Goal: Task Accomplishment & Management: Manage account settings

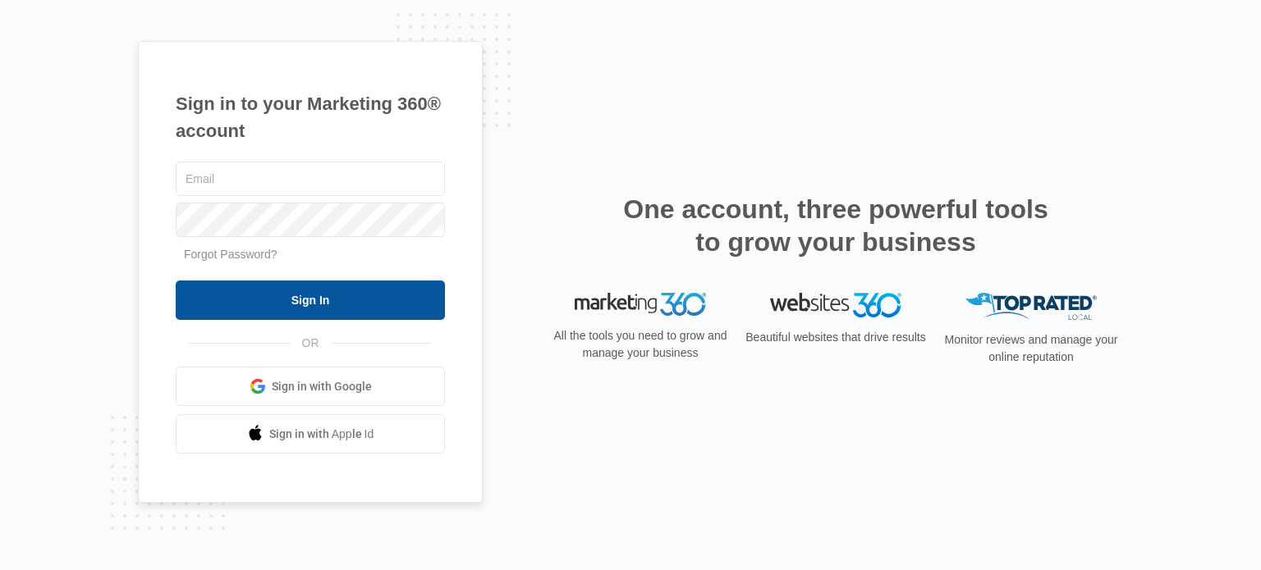
type input "[EMAIL_ADDRESS][DOMAIN_NAME]"
click at [279, 299] on input "Sign In" at bounding box center [310, 300] width 269 height 39
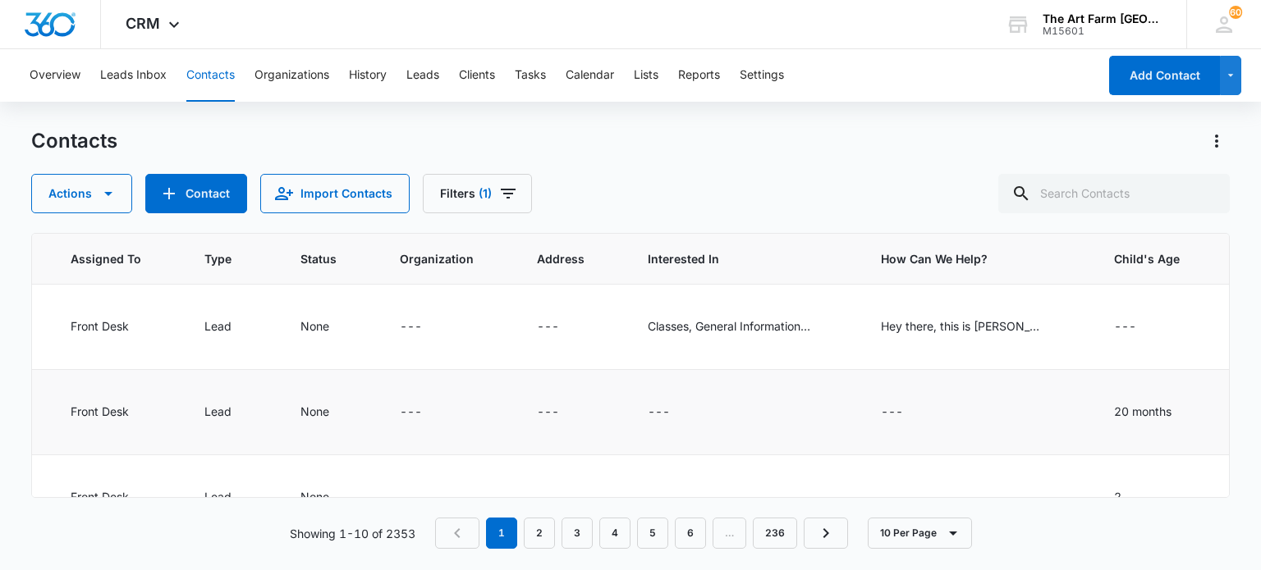
scroll to position [0, 1212]
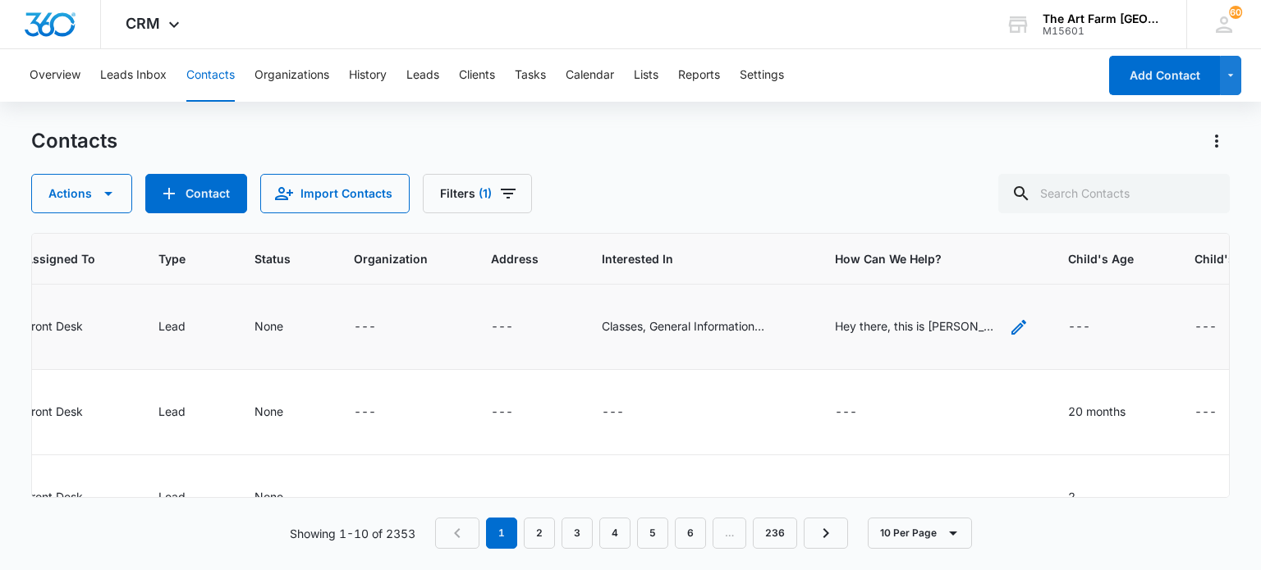
click at [835, 321] on div "Hey there, this is [PERSON_NAME] - one of the bookkeepers here at ClearPath. I …" at bounding box center [917, 326] width 164 height 17
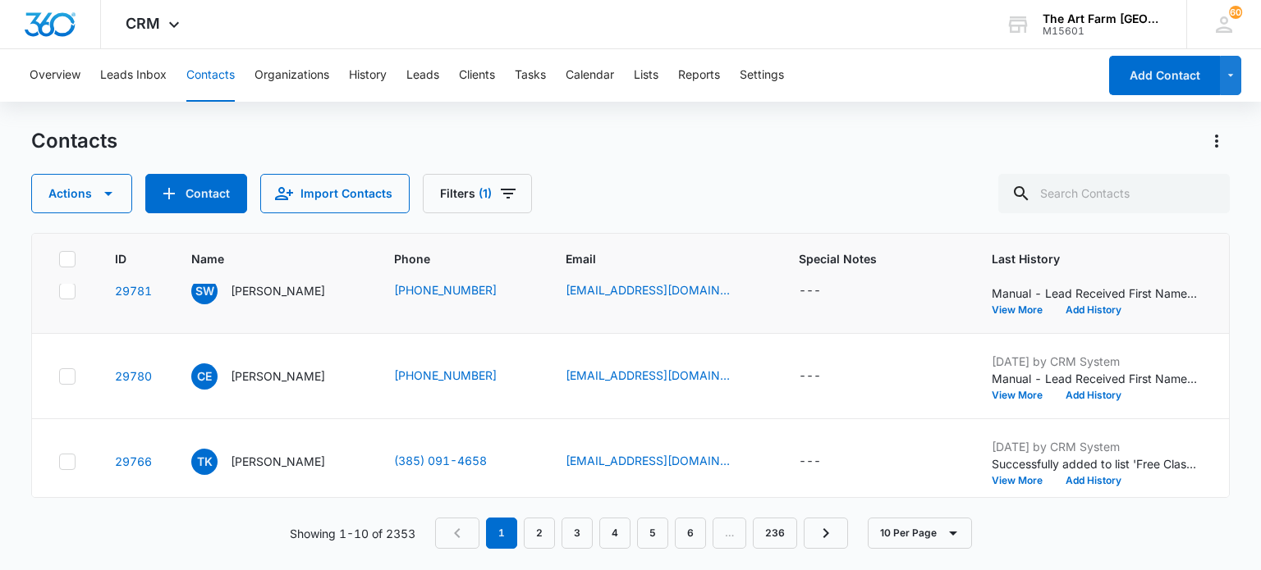
scroll to position [0, 0]
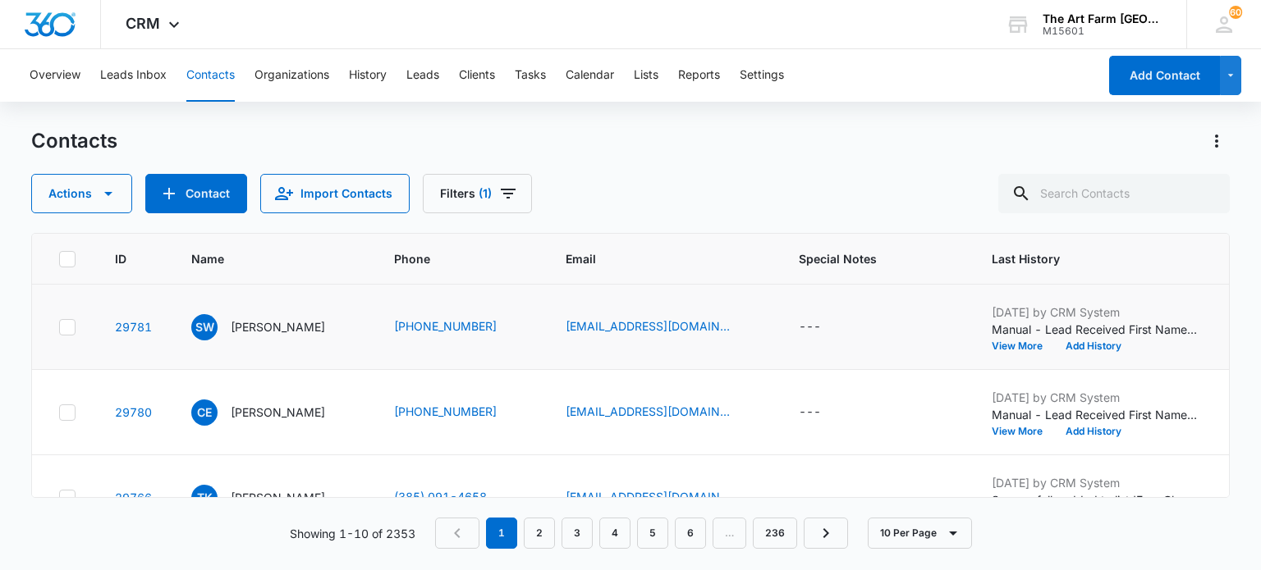
click at [64, 330] on icon at bounding box center [67, 327] width 15 height 15
click at [59, 328] on input "checkbox" at bounding box center [58, 327] width 1 height 1
click at [108, 201] on icon "button" at bounding box center [108, 194] width 20 height 20
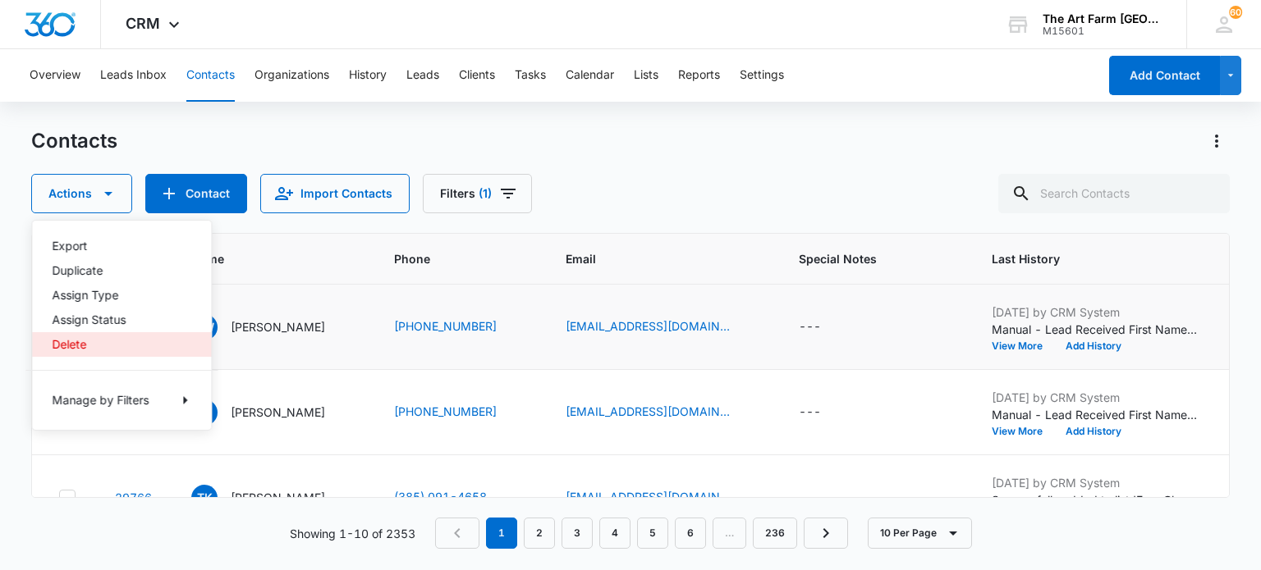
click at [80, 350] on div "Delete" at bounding box center [112, 344] width 120 height 11
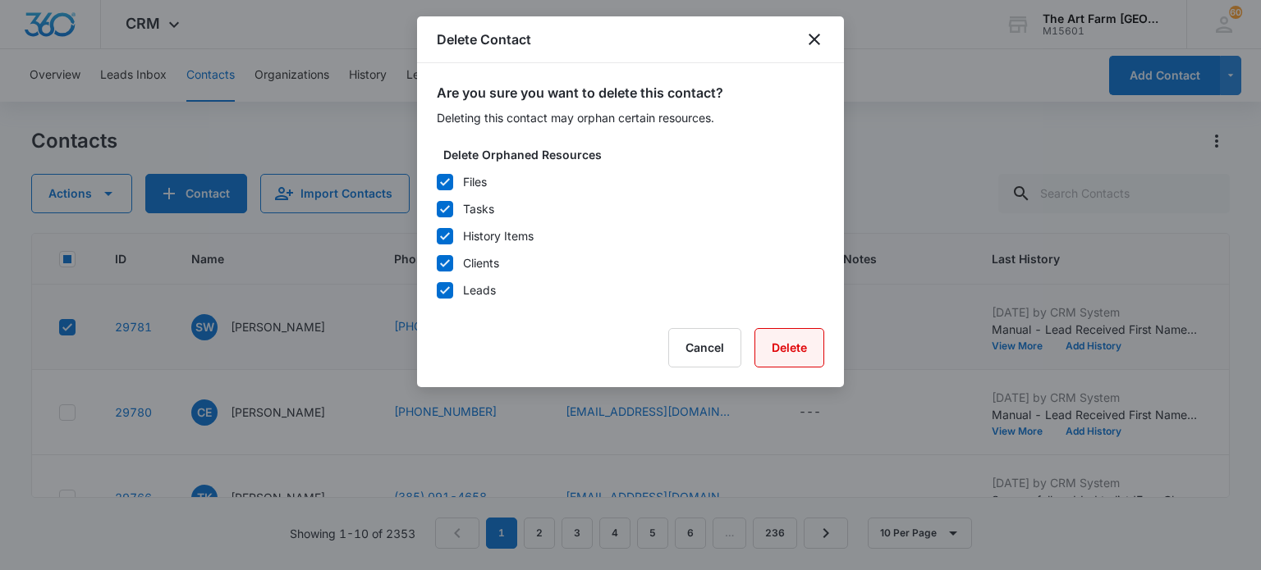
click at [785, 345] on button "Delete" at bounding box center [789, 347] width 70 height 39
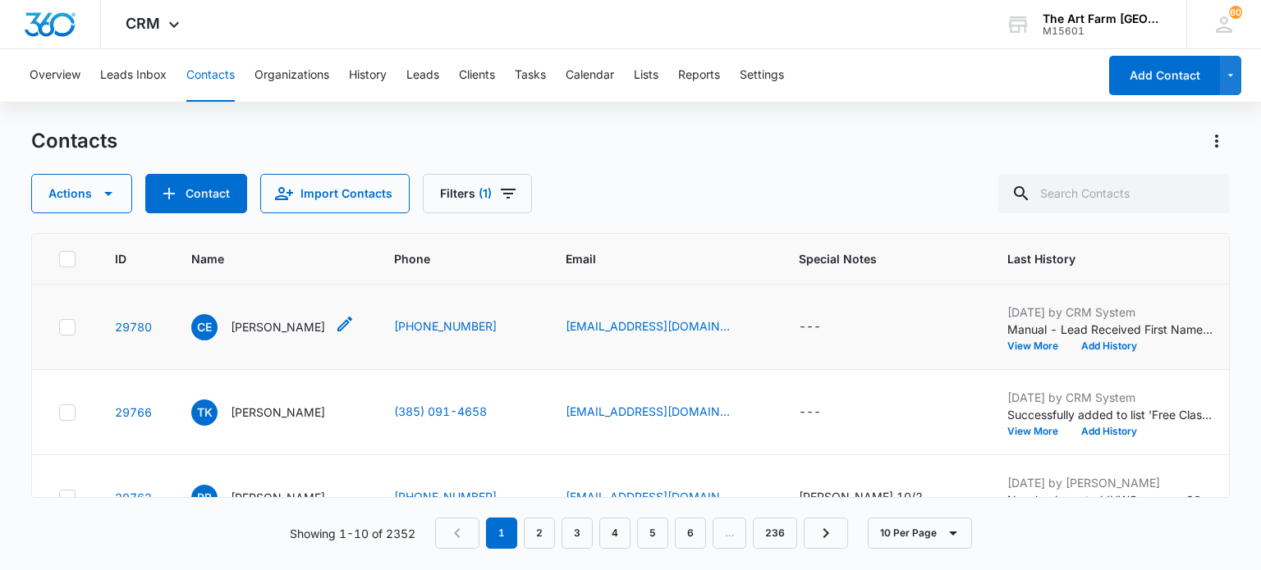
click at [279, 314] on div "CE [PERSON_NAME]" at bounding box center [258, 327] width 134 height 26
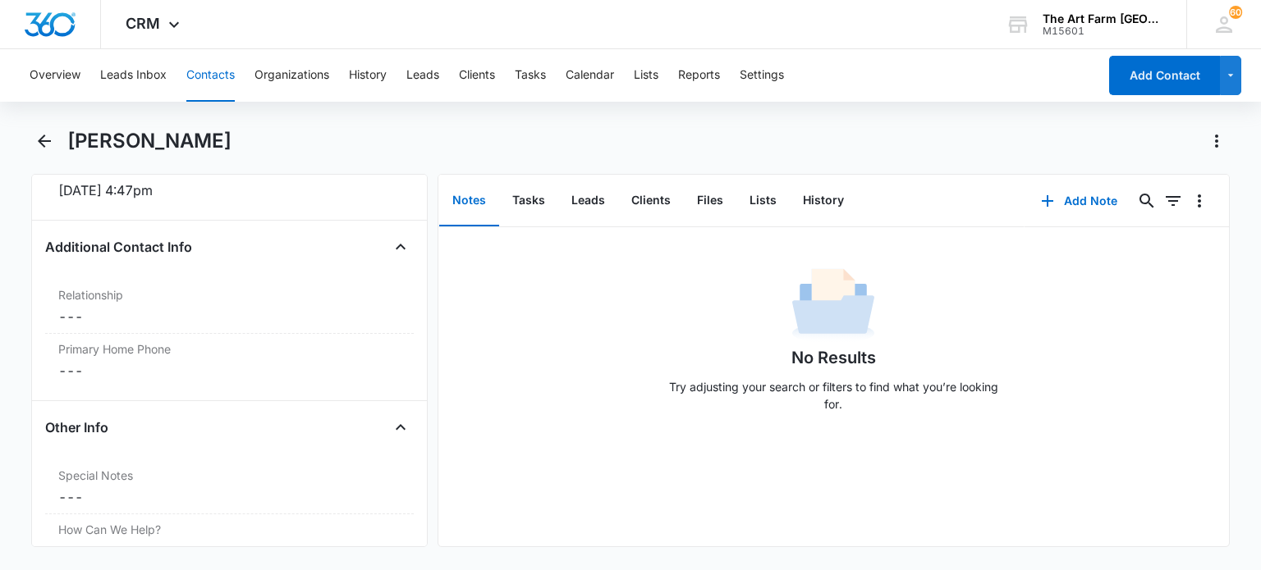
scroll to position [1170, 0]
